Goal: Find specific page/section: Find specific page/section

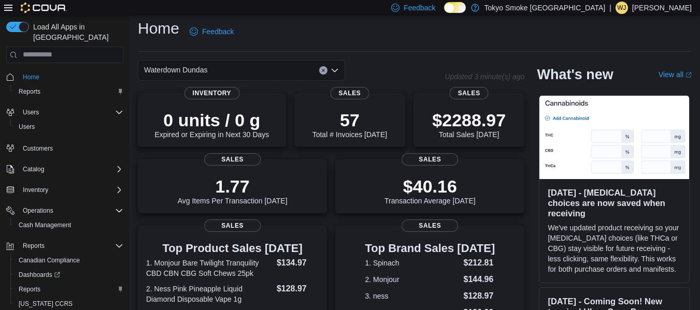
scroll to position [1, 0]
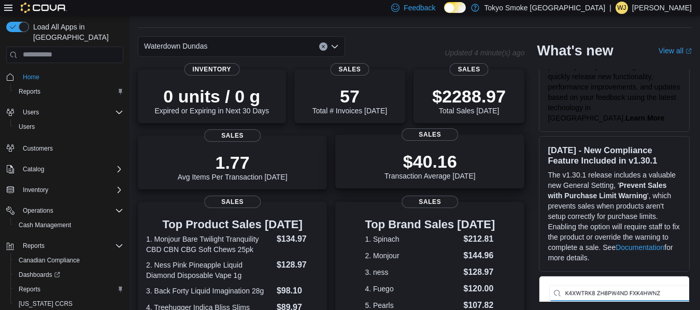
scroll to position [307, 0]
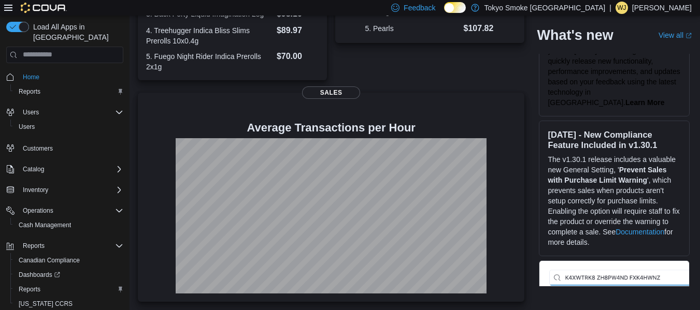
click at [511, 169] on div at bounding box center [331, 215] width 370 height 155
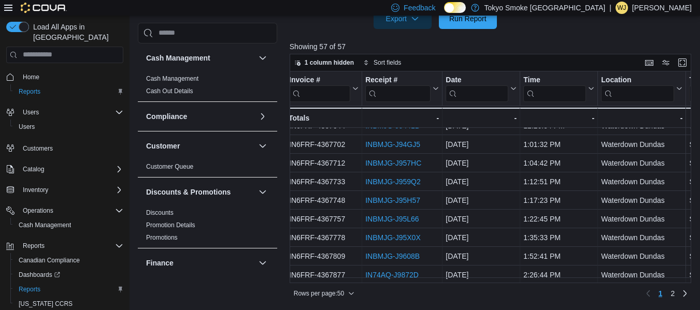
scroll to position [179, 4]
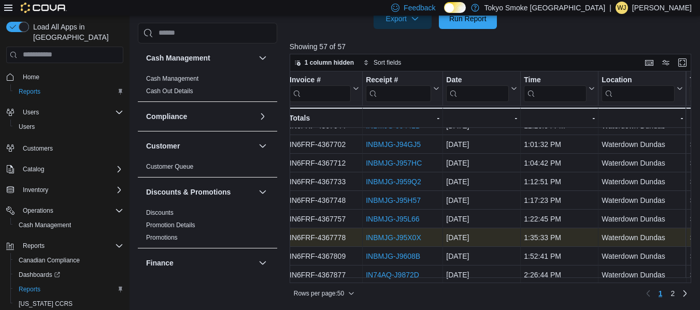
click at [408, 238] on link "INBMJG-J95X0X" at bounding box center [393, 238] width 55 height 8
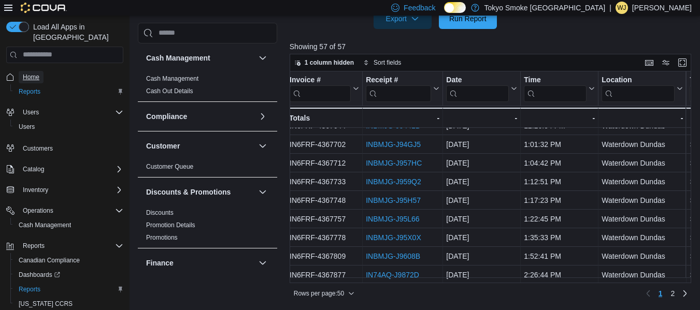
click at [35, 73] on span "Home" at bounding box center [31, 77] width 17 height 8
